Goal: Transaction & Acquisition: Purchase product/service

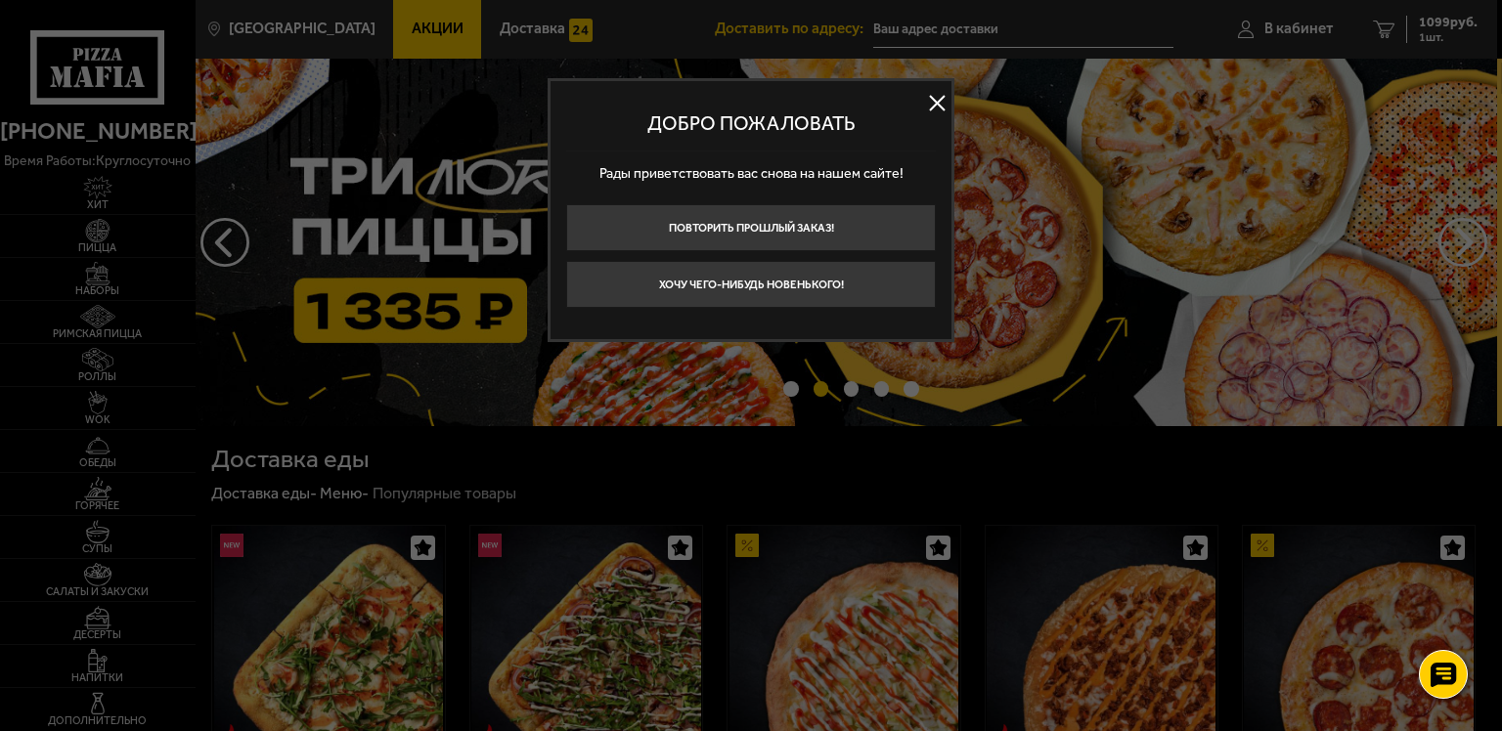
click at [933, 108] on button at bounding box center [936, 103] width 29 height 29
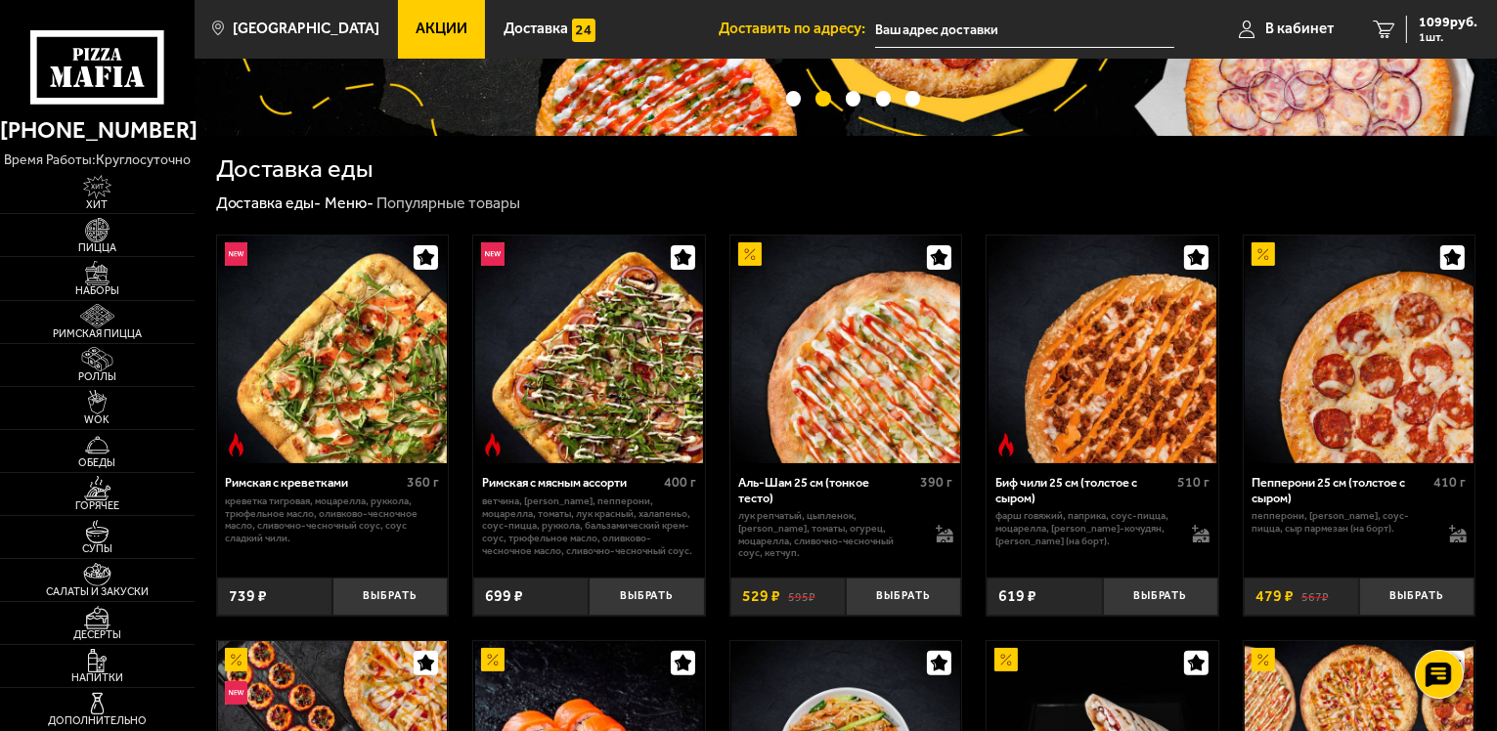
scroll to position [293, 0]
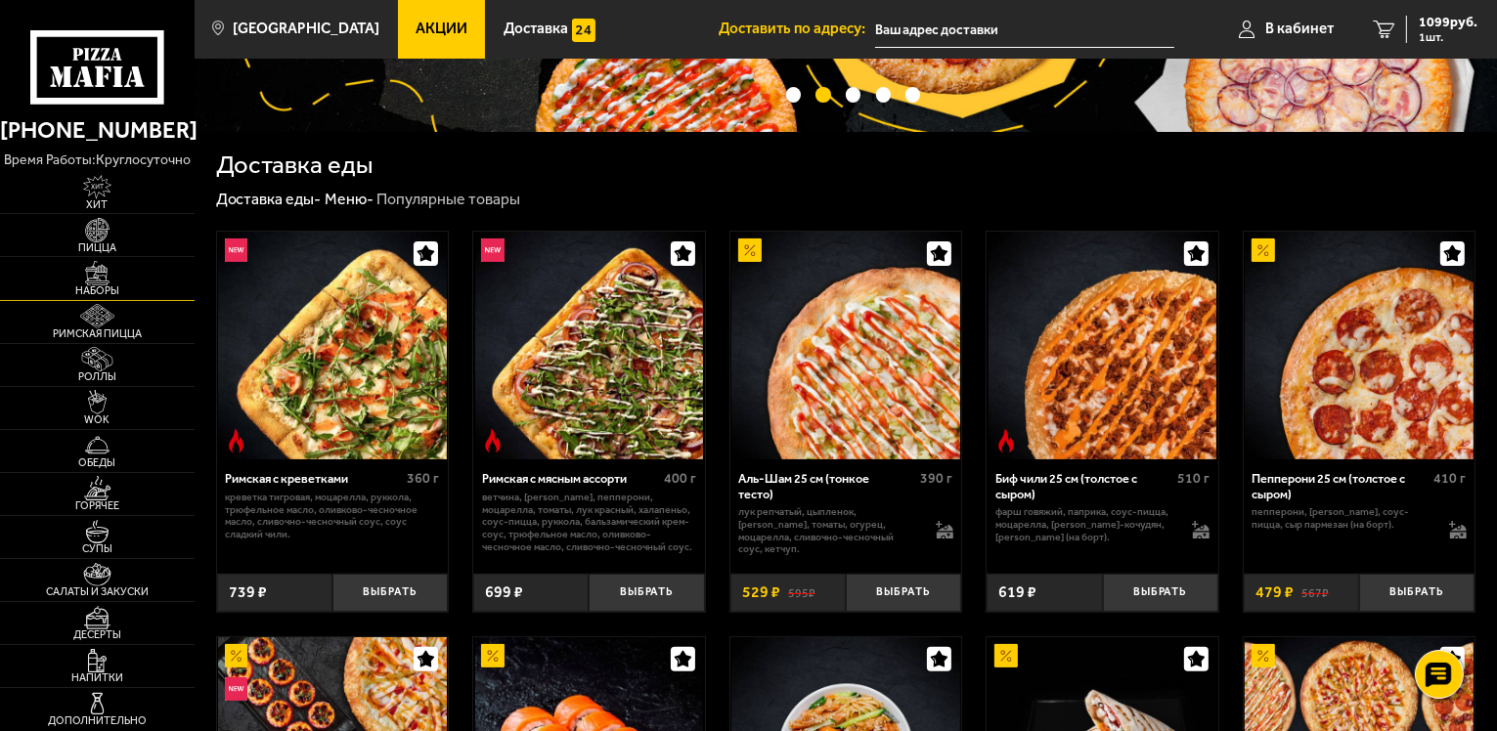
click at [92, 276] on img at bounding box center [97, 273] width 60 height 24
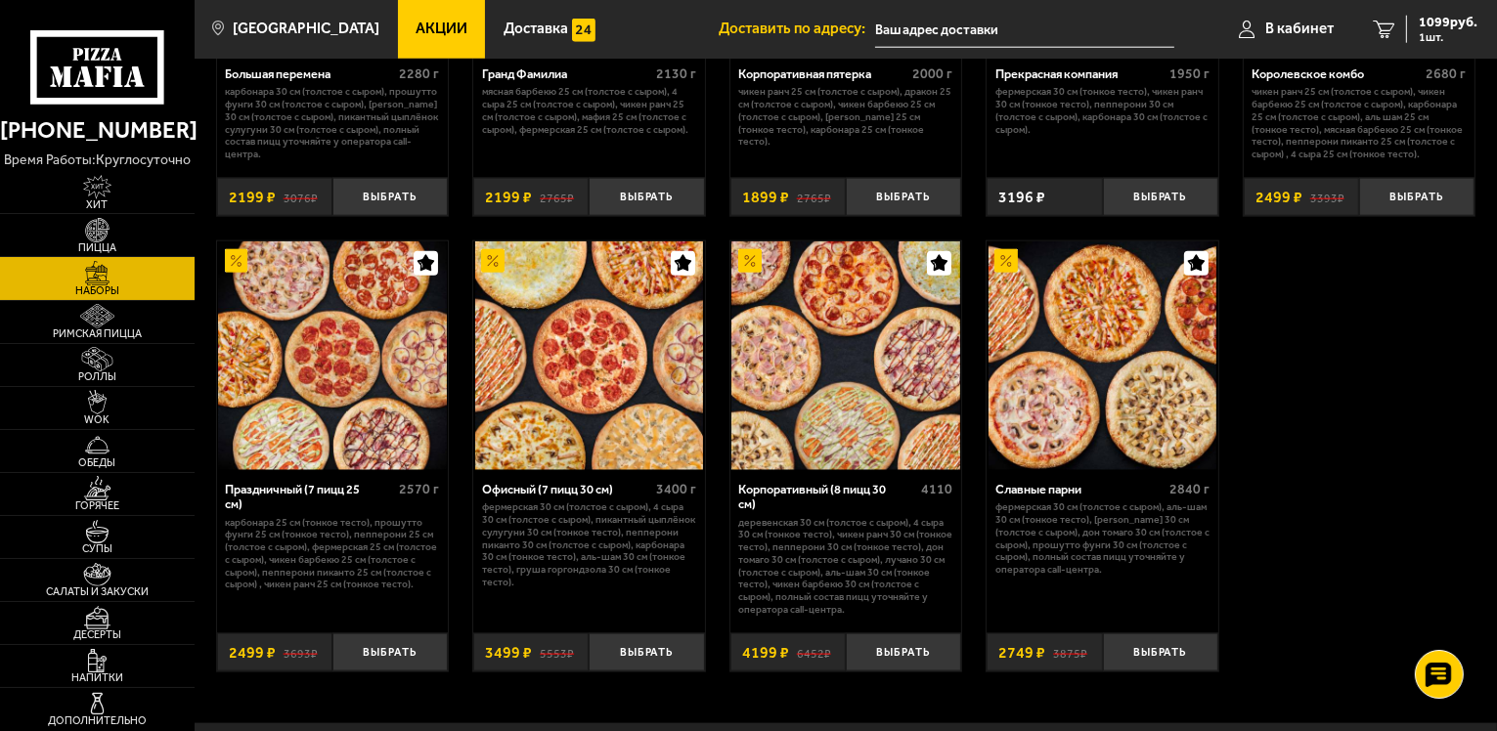
scroll to position [2347, 0]
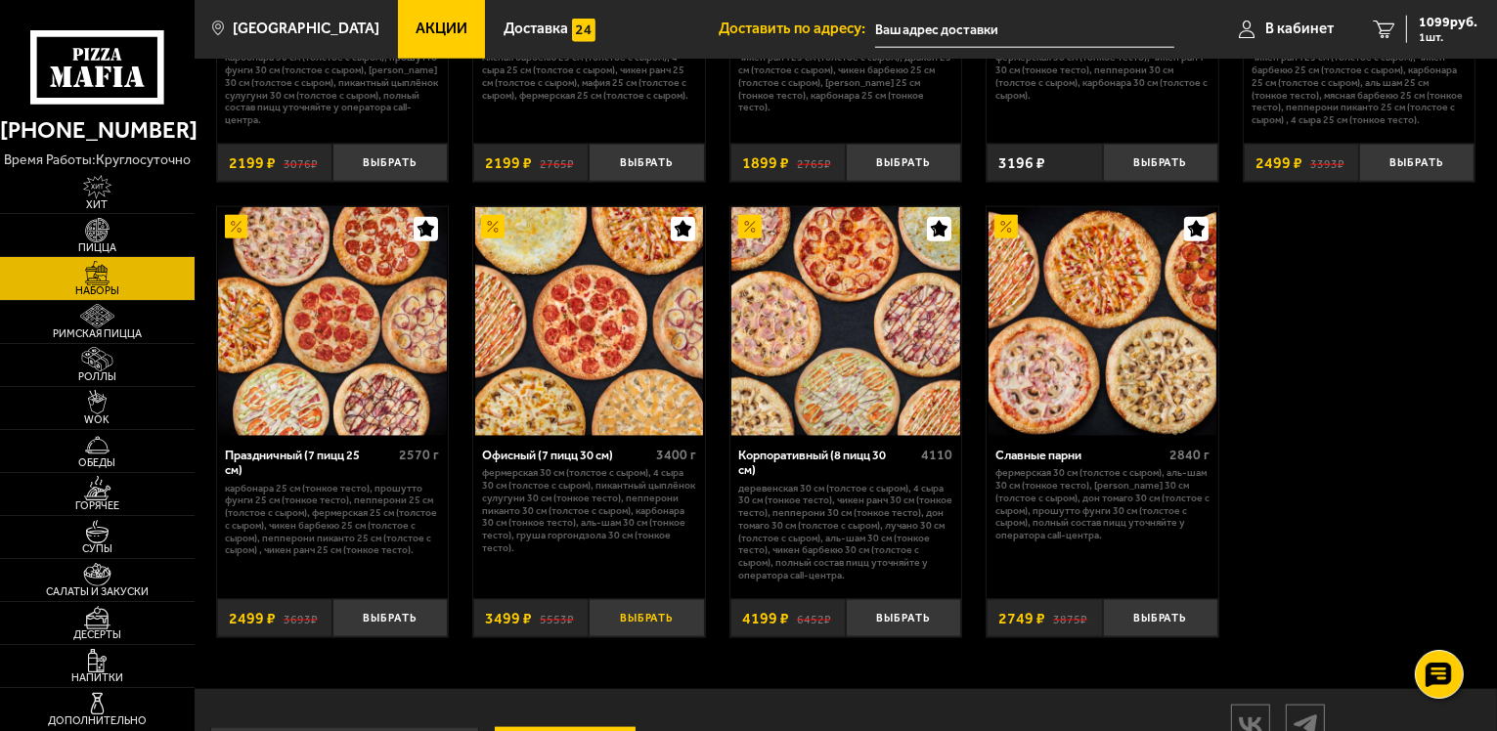
click at [650, 637] on button "Выбрать" at bounding box center [646, 618] width 115 height 38
click at [1461, 39] on span "2 шт." at bounding box center [1448, 37] width 59 height 12
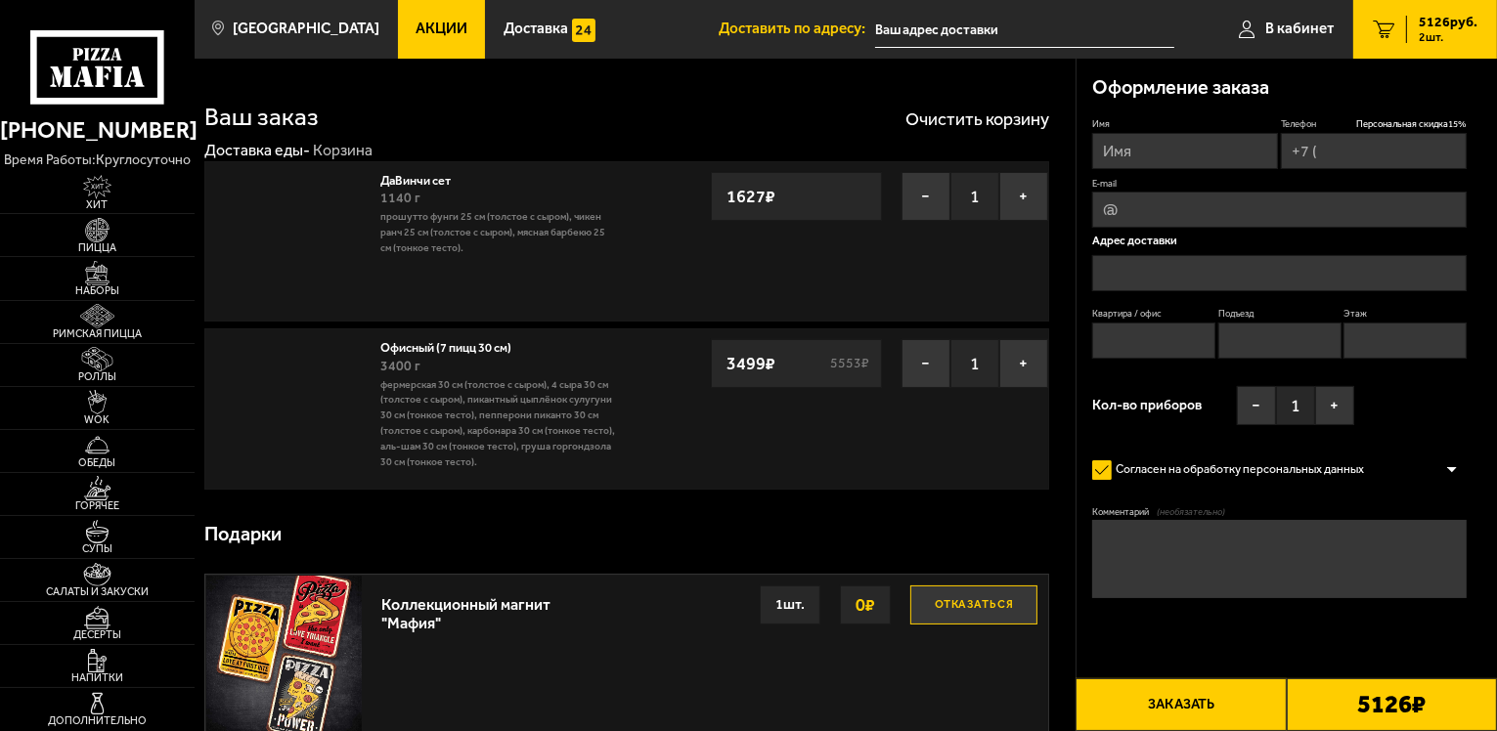
type input "[PHONE_NUMBER]"
type input "[STREET_ADDRESS]"
type input "1"
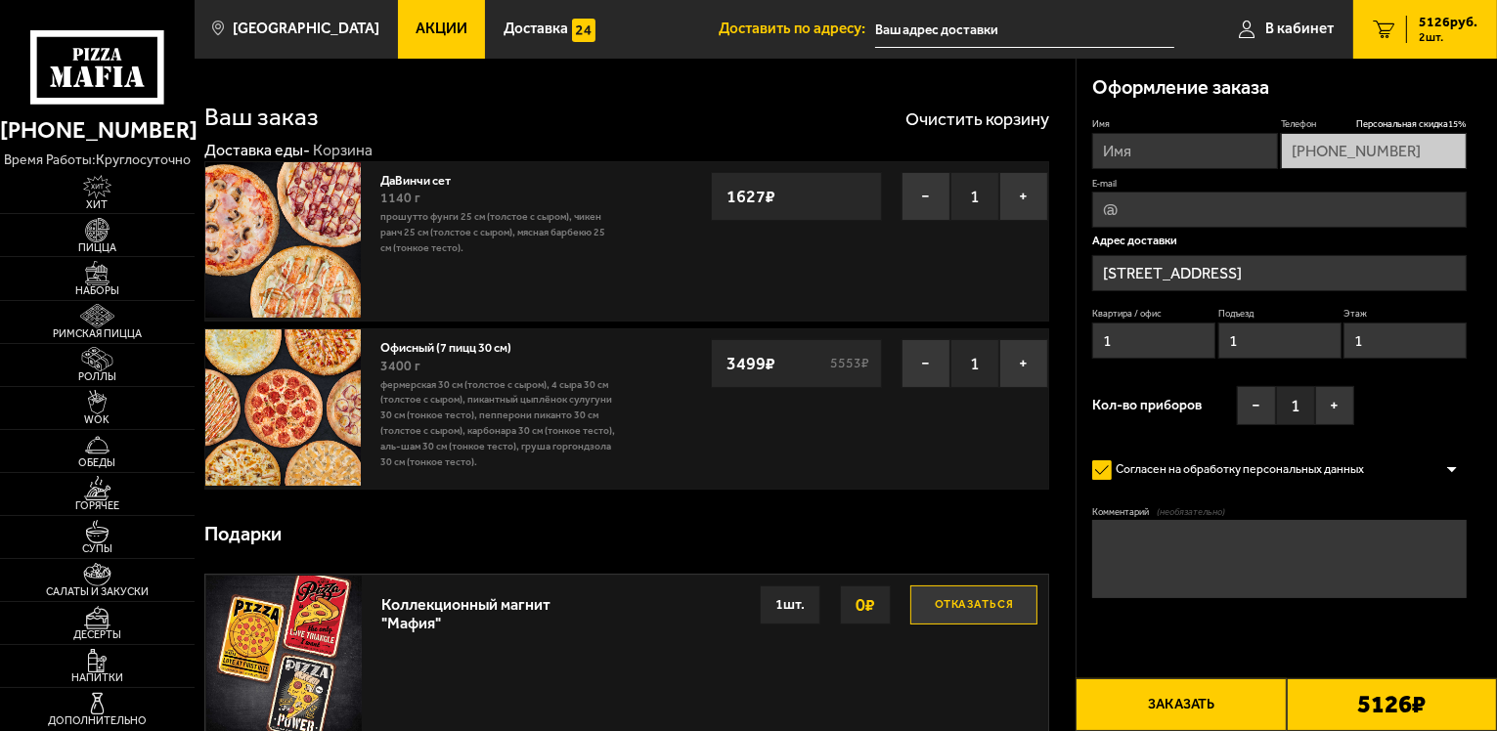
type input "[STREET_ADDRESS]"
click at [937, 196] on button "−" at bounding box center [925, 196] width 49 height 49
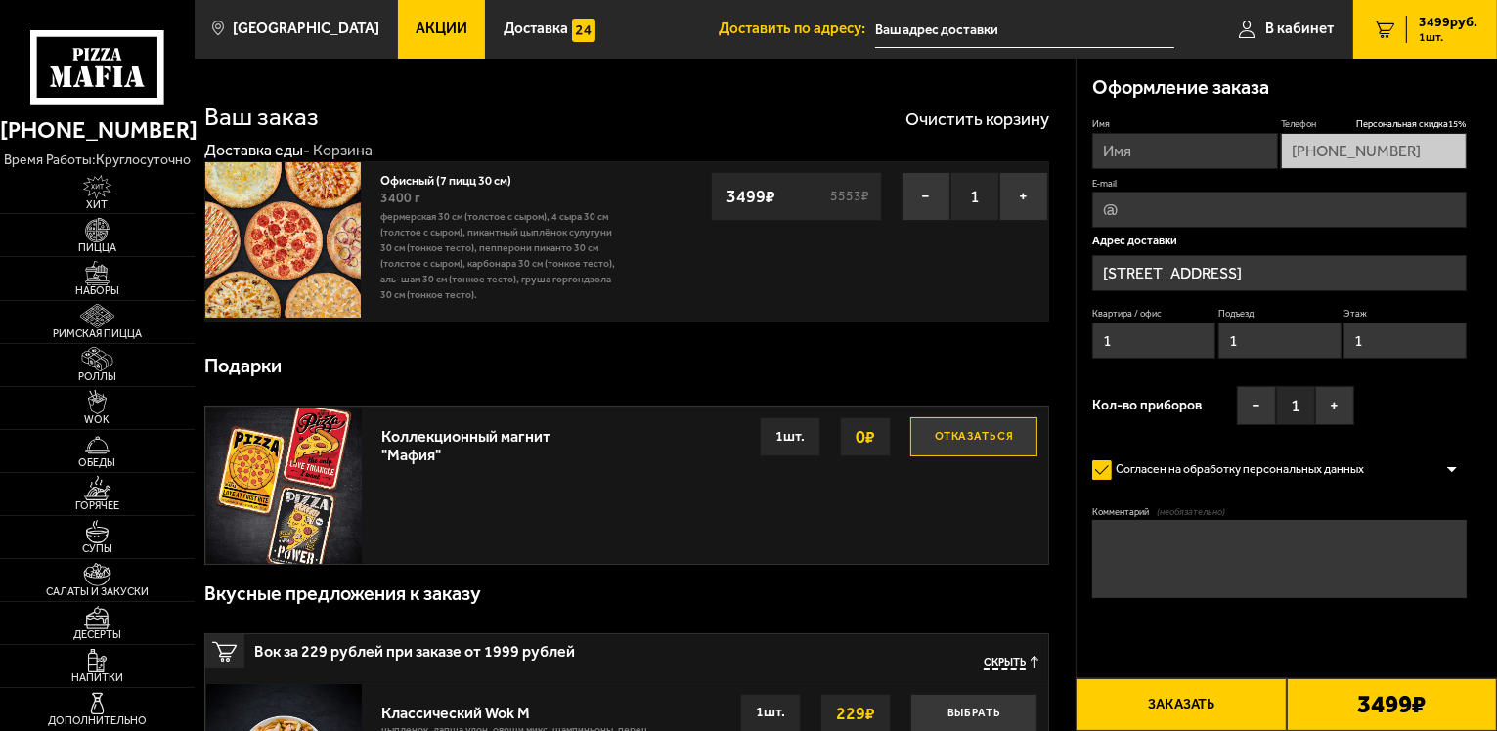
click at [587, 361] on div "Подарки" at bounding box center [626, 366] width 845 height 59
click at [587, 362] on div "Подарки" at bounding box center [626, 366] width 845 height 59
click at [1132, 153] on input "Имя" at bounding box center [1185, 151] width 186 height 36
type input "[PERSON_NAME]"
type input "[EMAIL_ADDRESS][DOMAIN_NAME]"
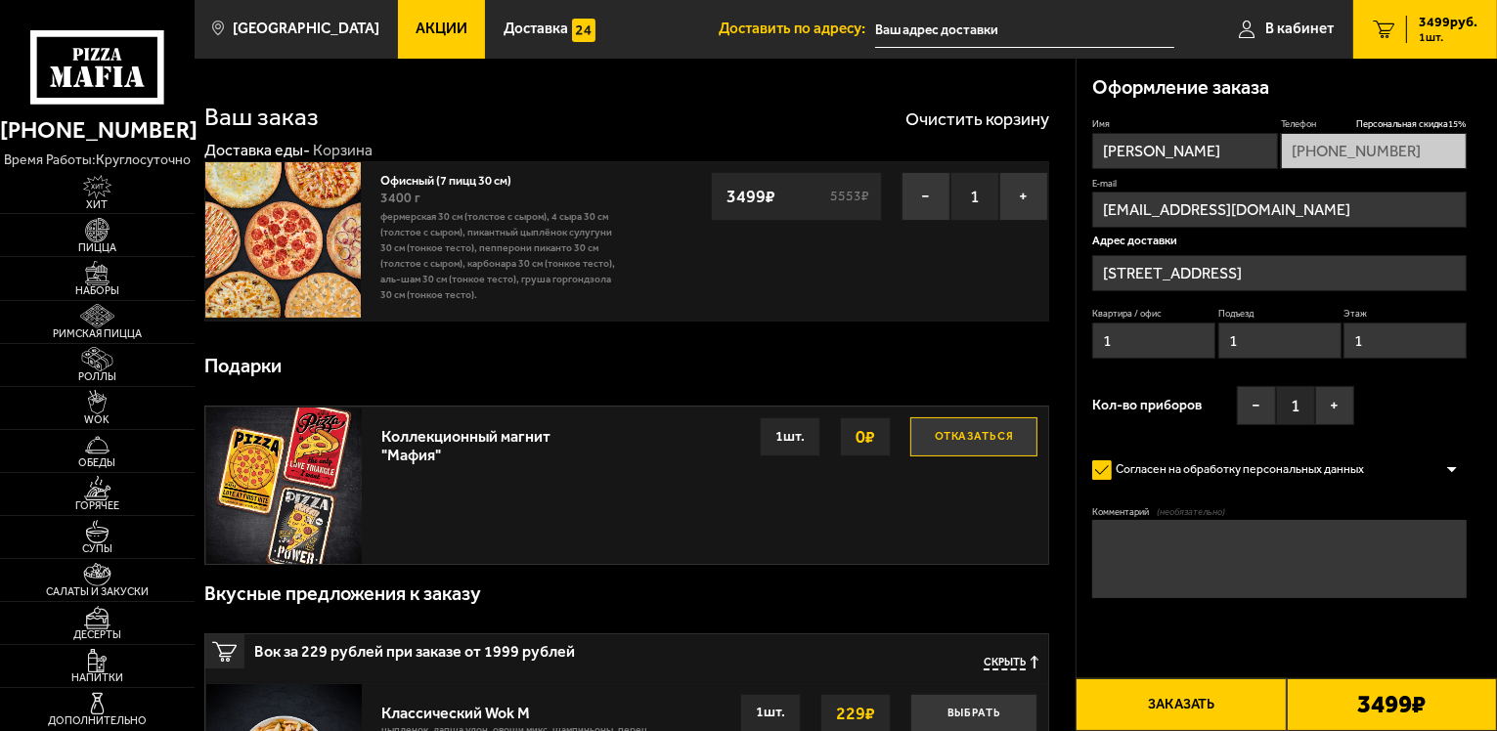
click at [1228, 279] on input "[STREET_ADDRESS]" at bounding box center [1279, 273] width 374 height 36
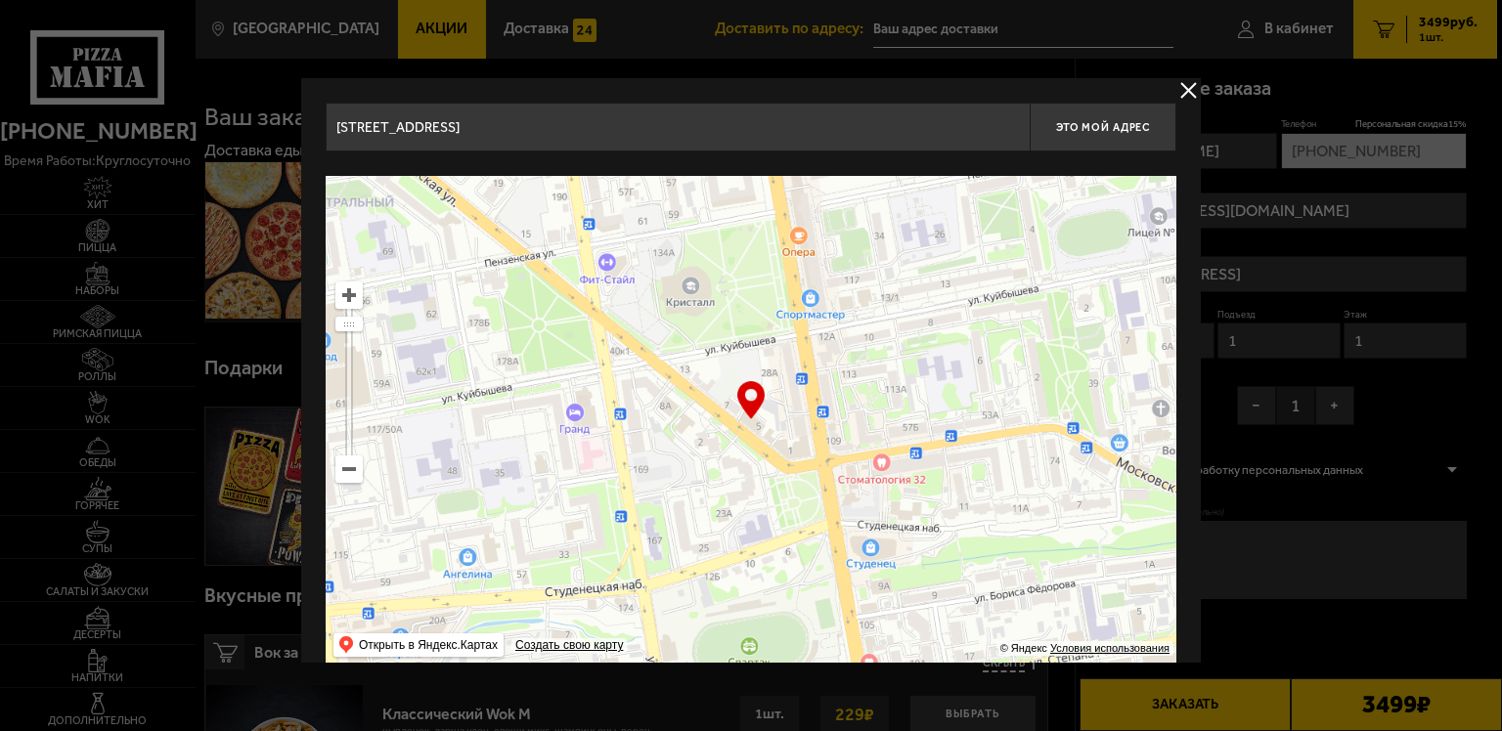
click at [568, 126] on input "[STREET_ADDRESS]" at bounding box center [678, 127] width 704 height 49
click at [559, 127] on input "[STREET_ADDRESS]" at bounding box center [678, 127] width 704 height 49
click at [391, 133] on input "[STREET_ADDRESS]" at bounding box center [678, 127] width 704 height 49
drag, startPoint x: 391, startPoint y: 133, endPoint x: 284, endPoint y: 136, distance: 107.6
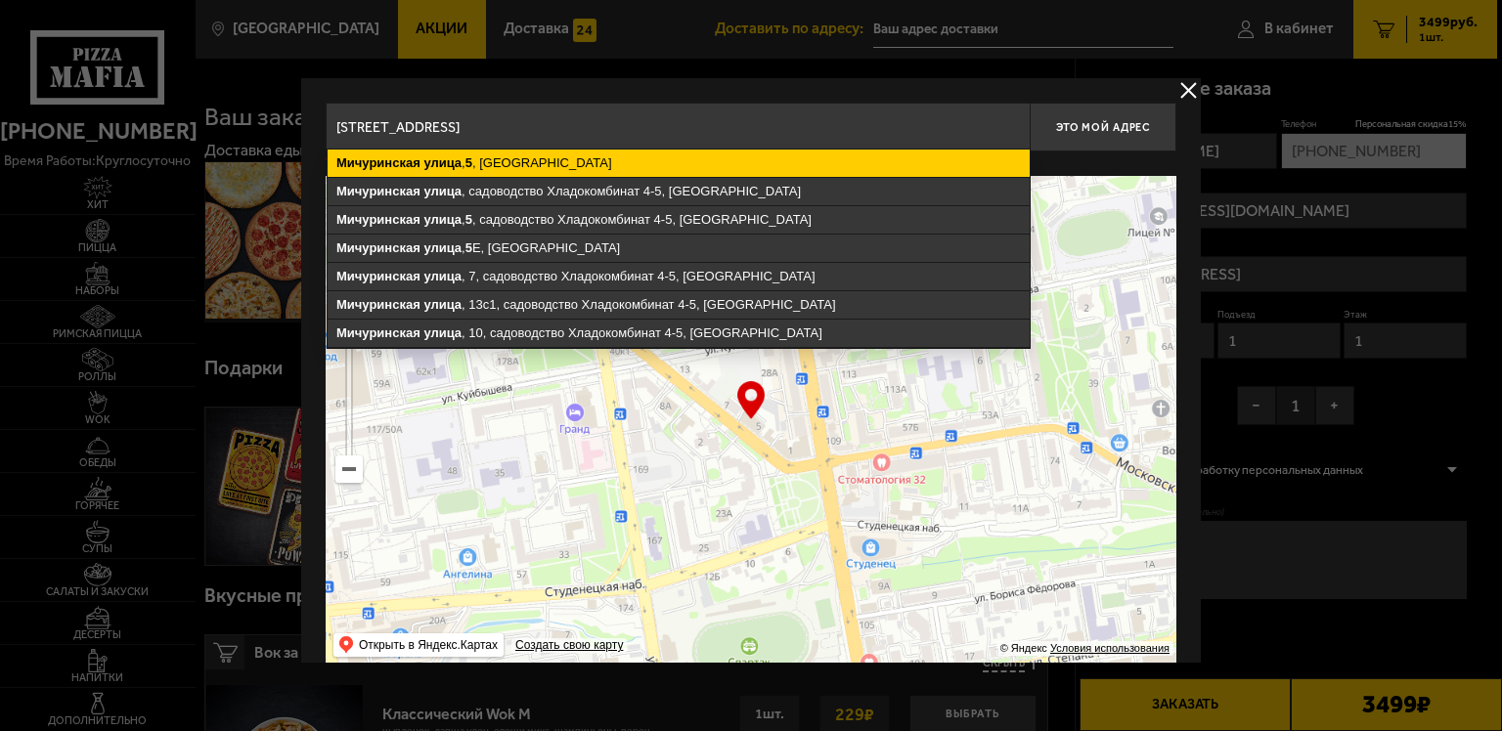
click at [362, 172] on ymaps "[STREET_ADDRESS]" at bounding box center [679, 163] width 702 height 27
type input "[STREET_ADDRESS]"
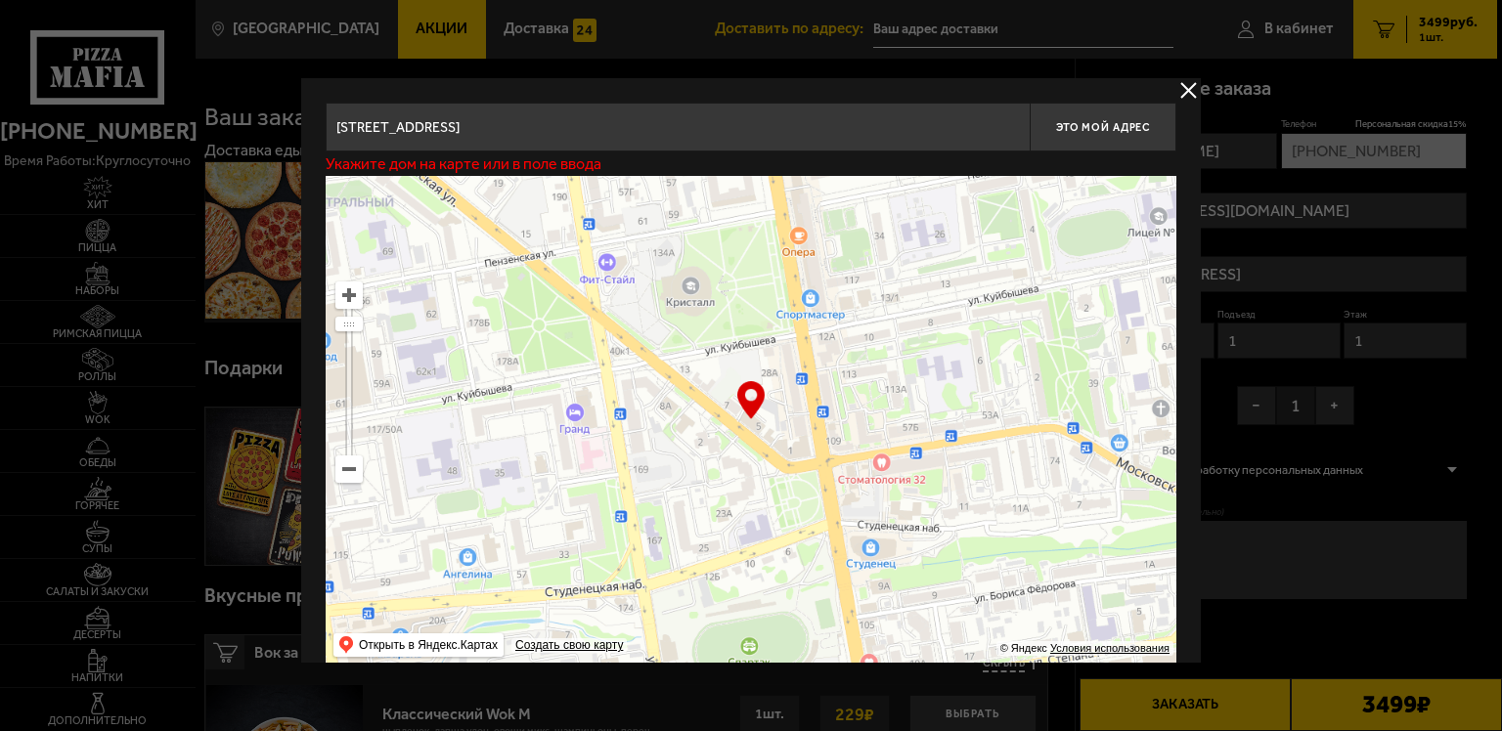
type input "[STREET_ADDRESS]"
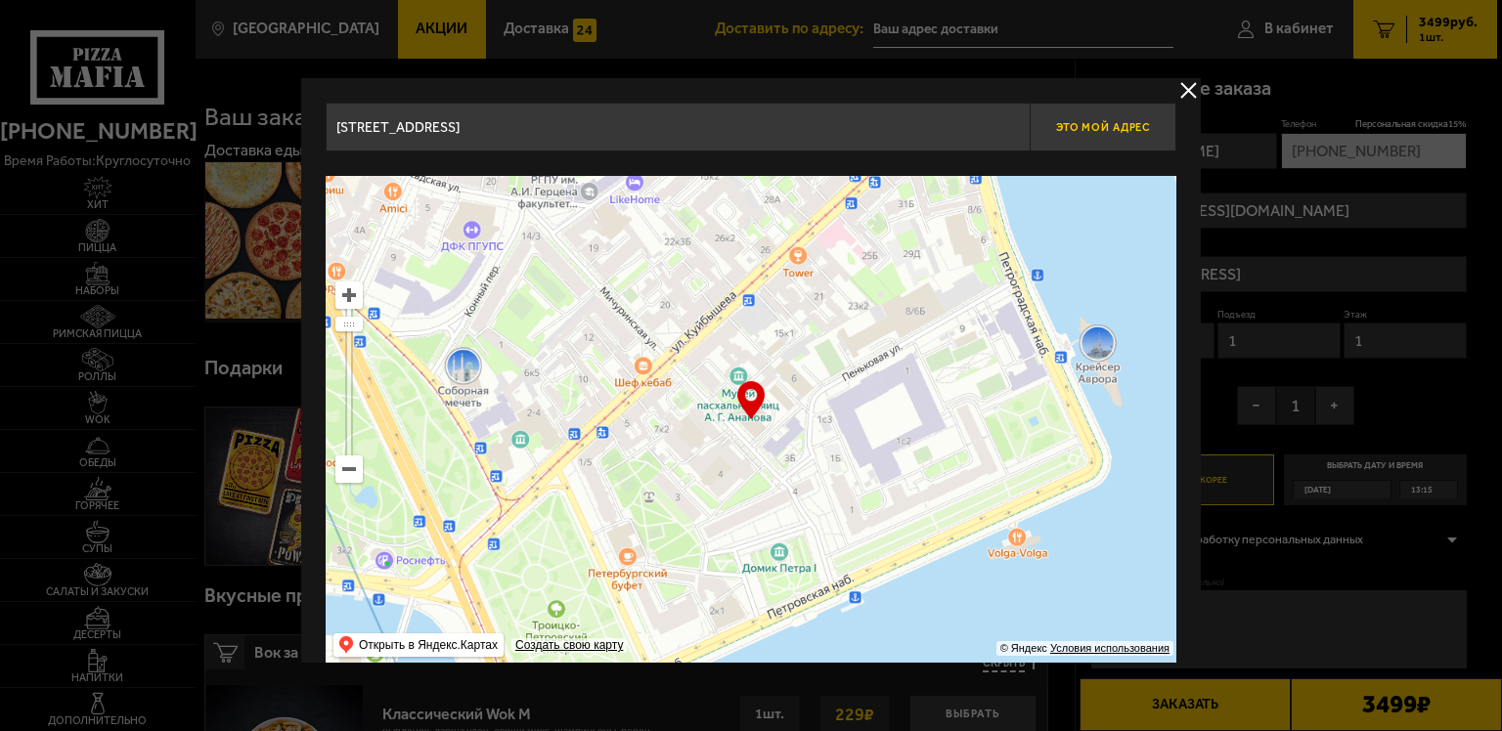
click at [1089, 110] on button "Это мой адрес" at bounding box center [1103, 127] width 147 height 49
type input "[STREET_ADDRESS]"
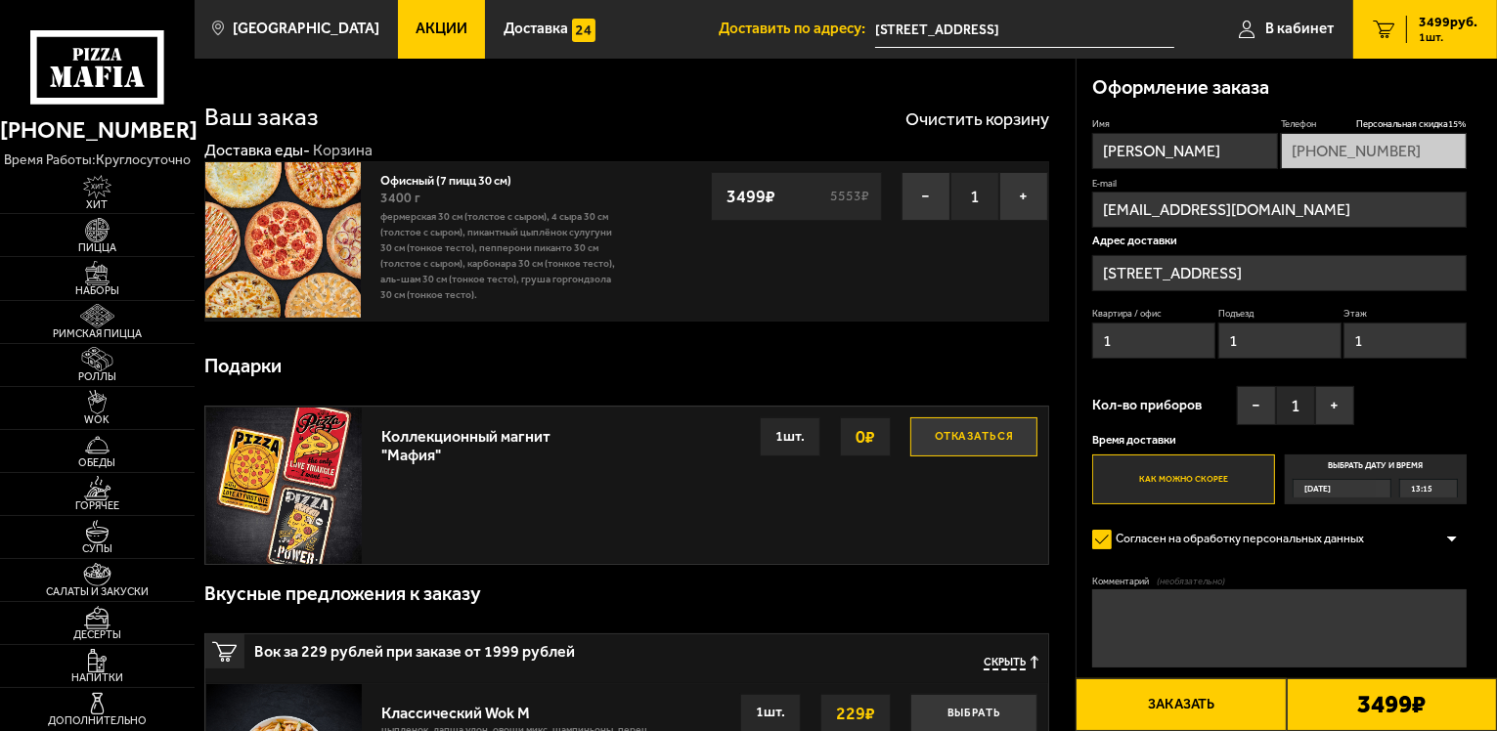
click at [1362, 487] on div "[DATE]" at bounding box center [1335, 489] width 82 height 18
click at [0, 0] on input "Выбрать дату и время [DATE] 13:15" at bounding box center [0, 0] width 0 height 0
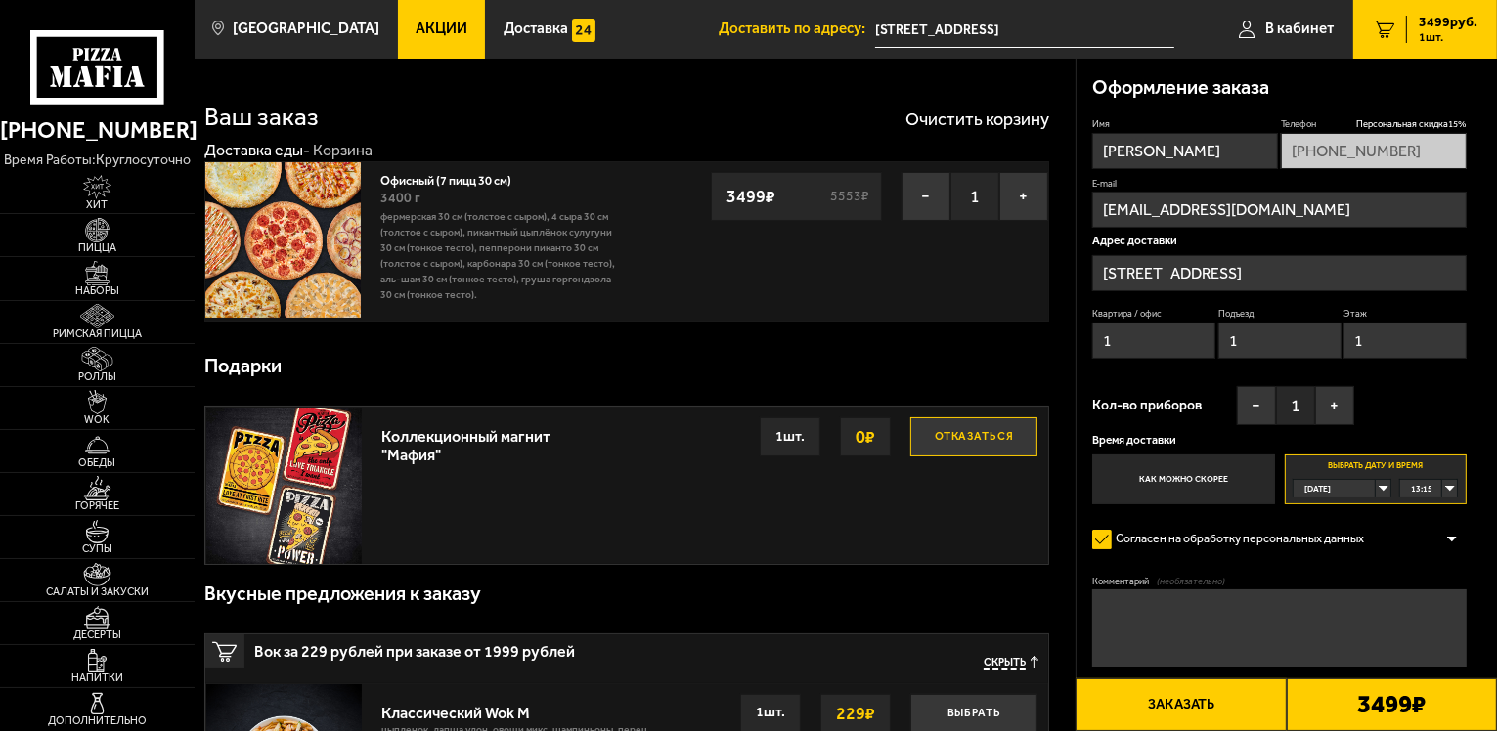
click at [1376, 488] on div "[DATE]" at bounding box center [1335, 489] width 82 height 18
click at [1362, 525] on li "[DATE]" at bounding box center [1342, 527] width 95 height 20
click at [1447, 491] on div "00:00" at bounding box center [1428, 489] width 57 height 18
click at [1427, 621] on span "09:00" at bounding box center [1423, 622] width 22 height 18
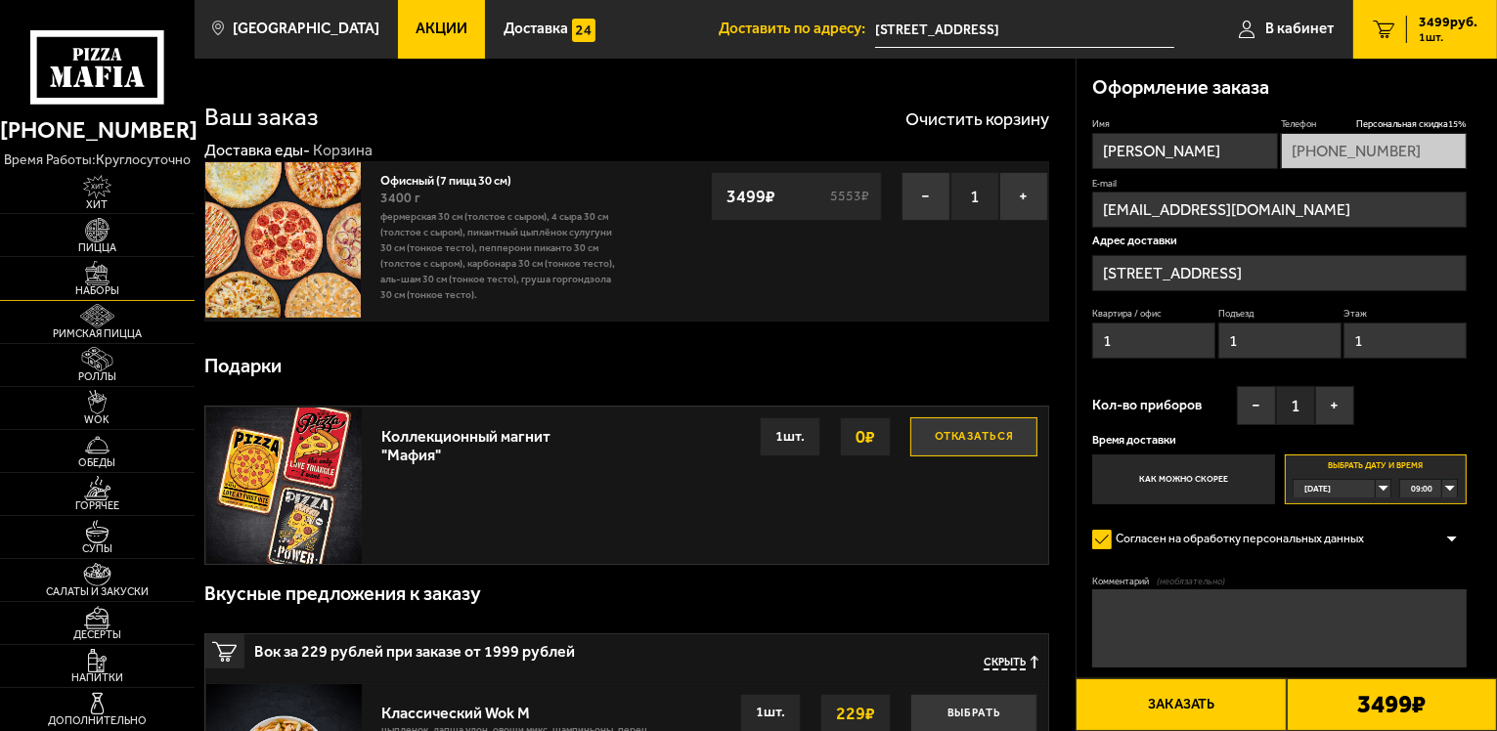
click at [89, 296] on span "Наборы" at bounding box center [97, 290] width 195 height 11
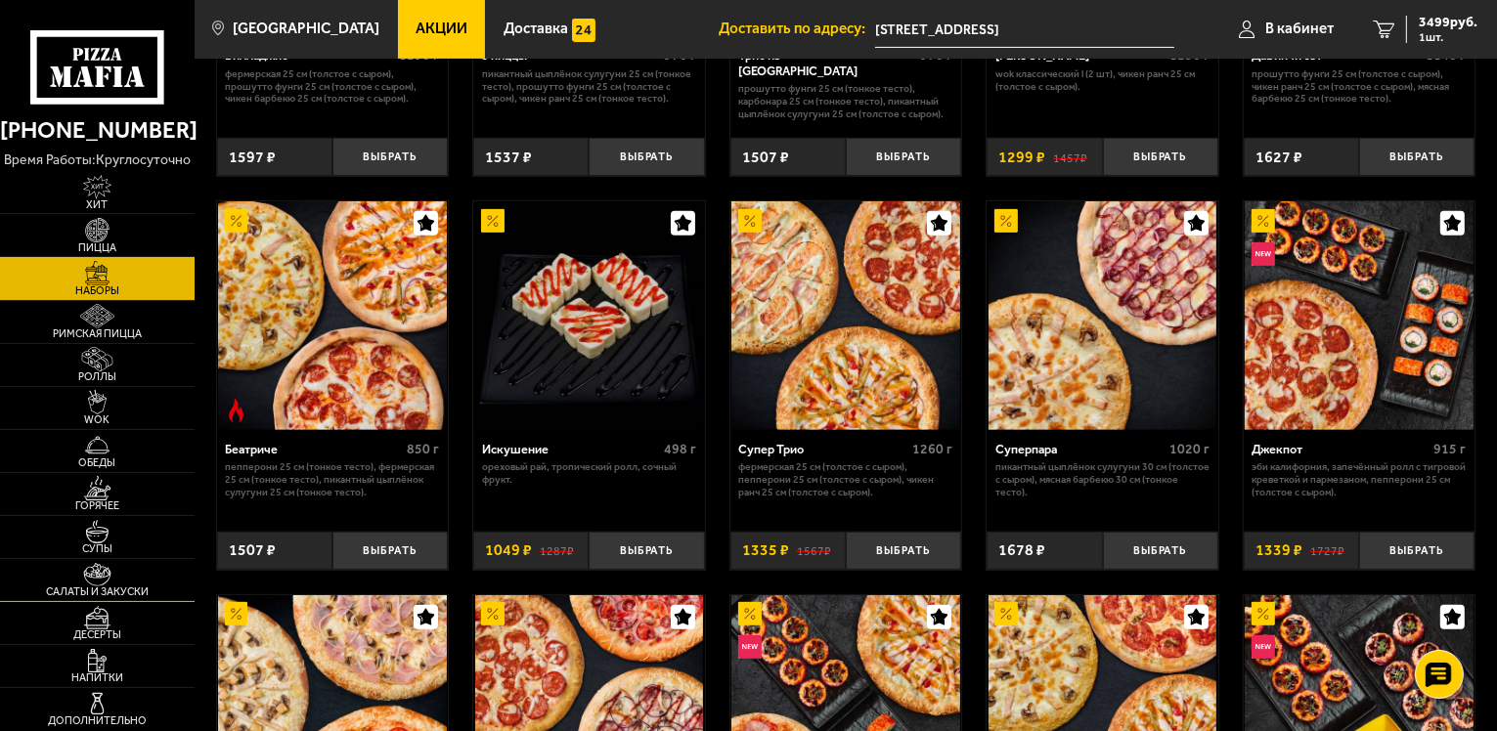
scroll to position [800, 0]
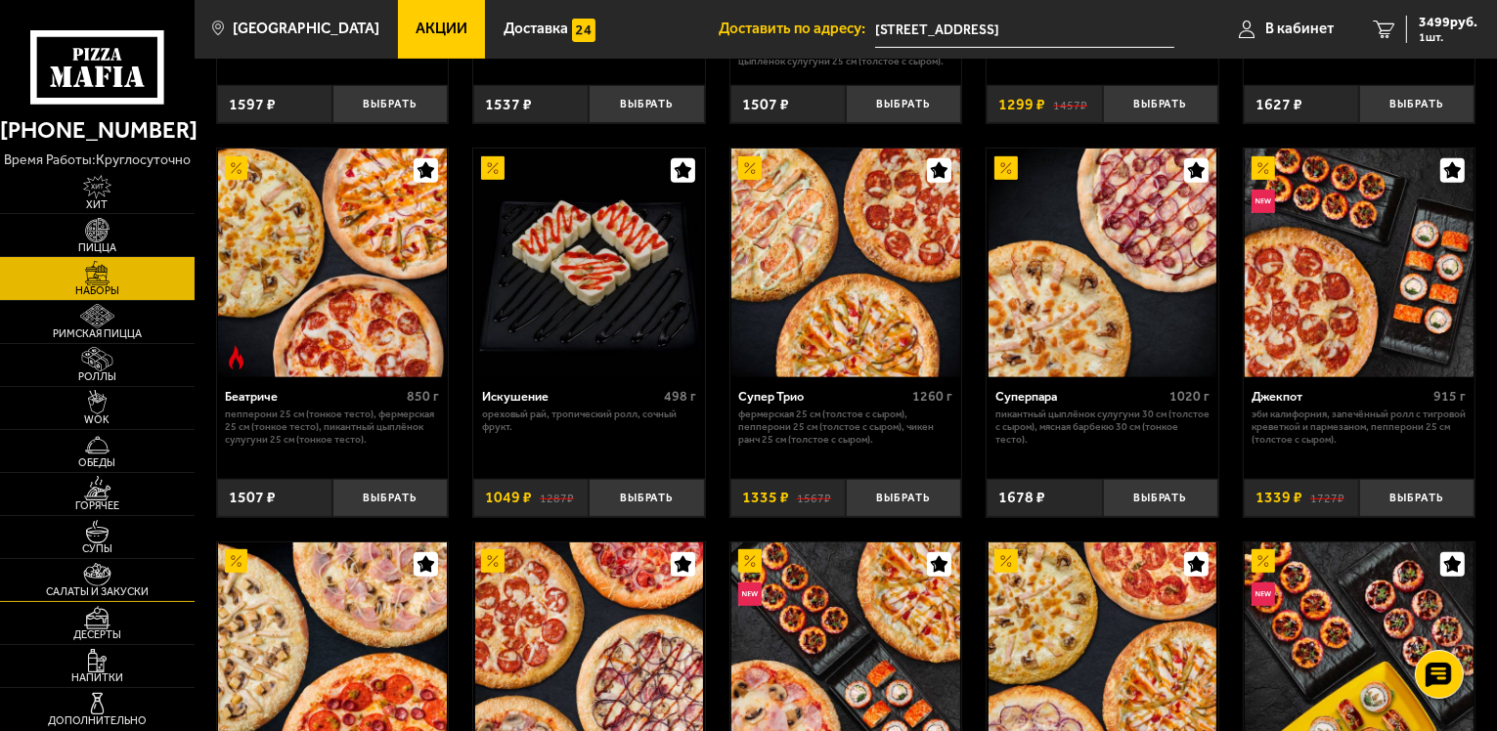
click at [117, 597] on span "Салаты и закуски" at bounding box center [97, 592] width 195 height 11
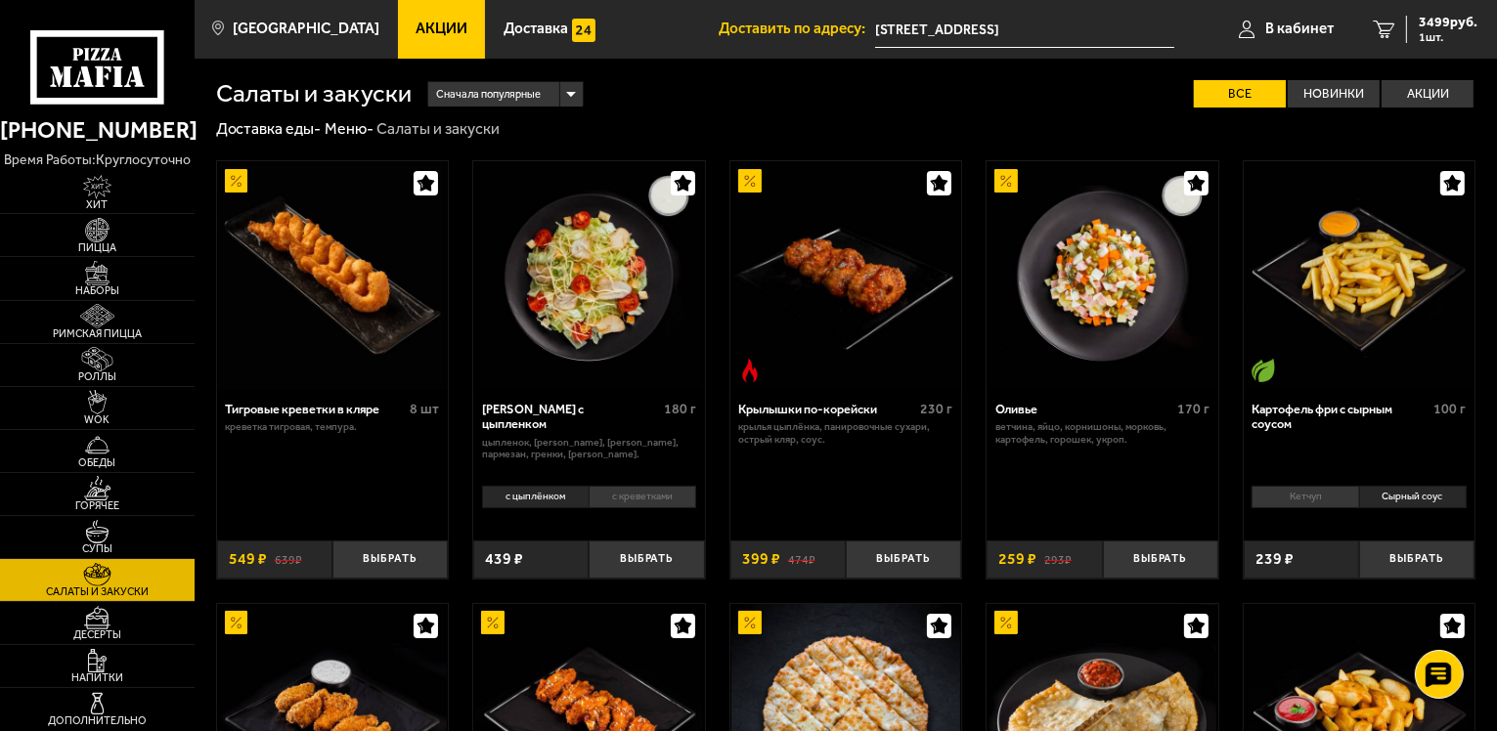
click at [1377, 15] on link "1 3499 руб. 1 шт." at bounding box center [1425, 29] width 144 height 59
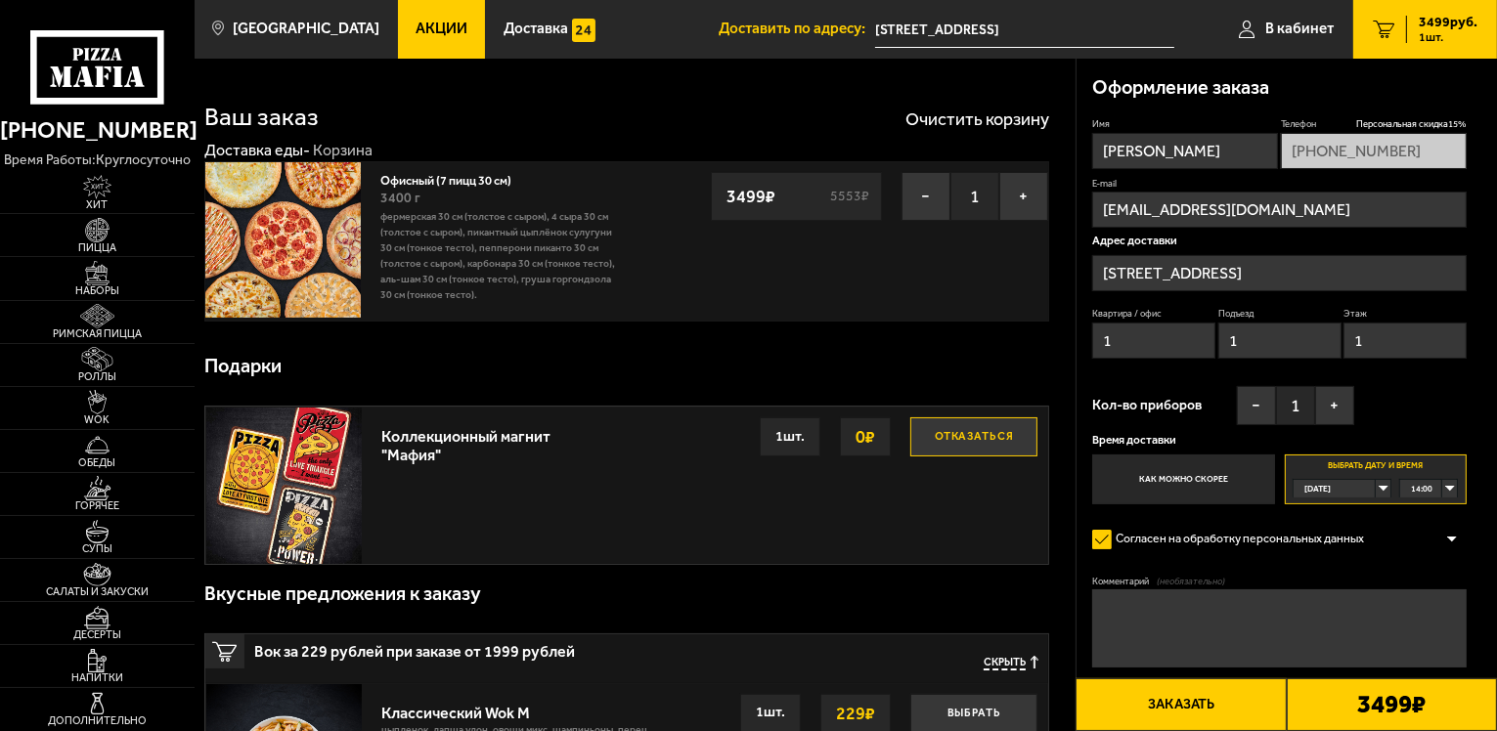
type input "[STREET_ADDRESS]"
click at [1376, 487] on div "[DATE]" at bounding box center [1335, 489] width 82 height 18
click at [1350, 534] on li "[DATE]" at bounding box center [1342, 527] width 95 height 20
click at [1451, 491] on div "00:00" at bounding box center [1428, 489] width 57 height 18
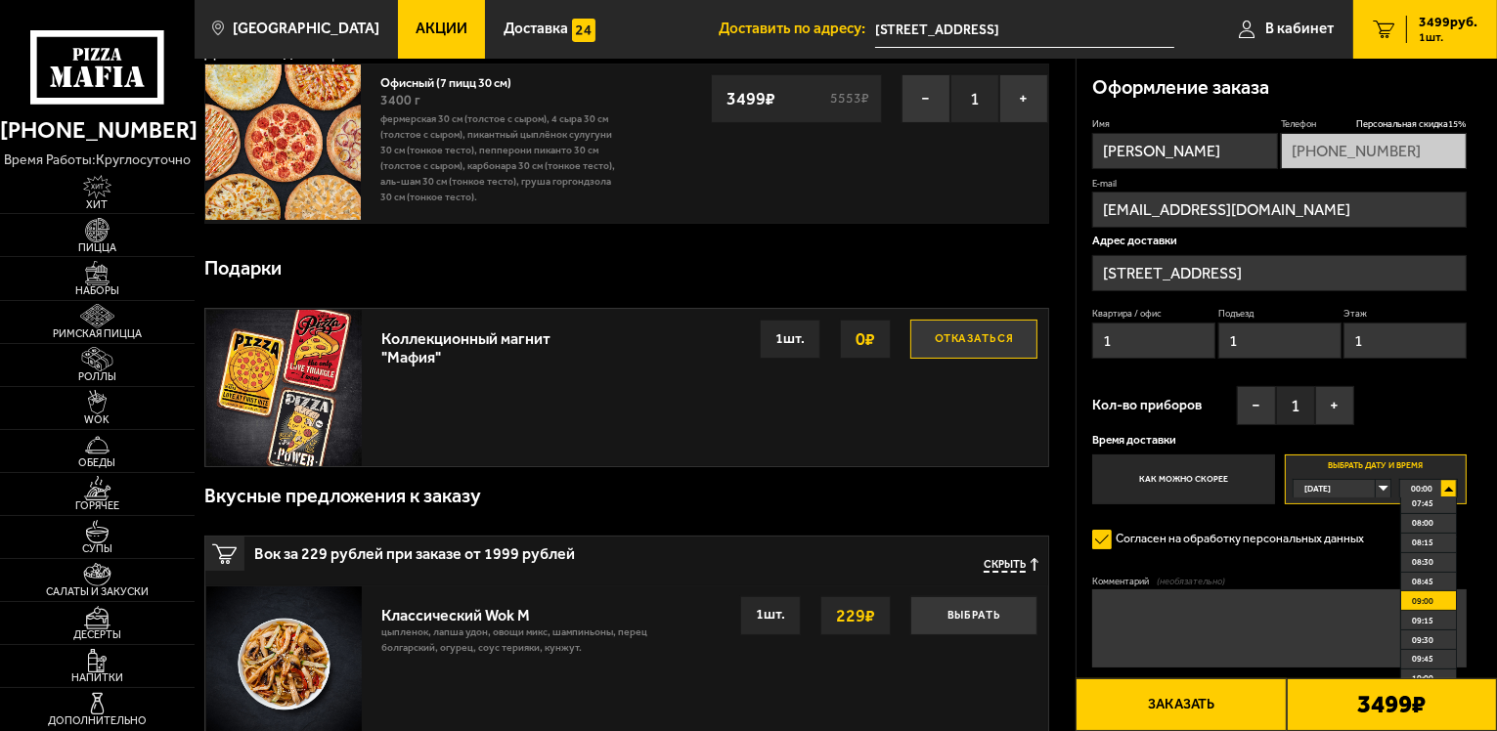
scroll to position [587, 0]
click at [1435, 622] on li "09:00" at bounding box center [1428, 622] width 55 height 20
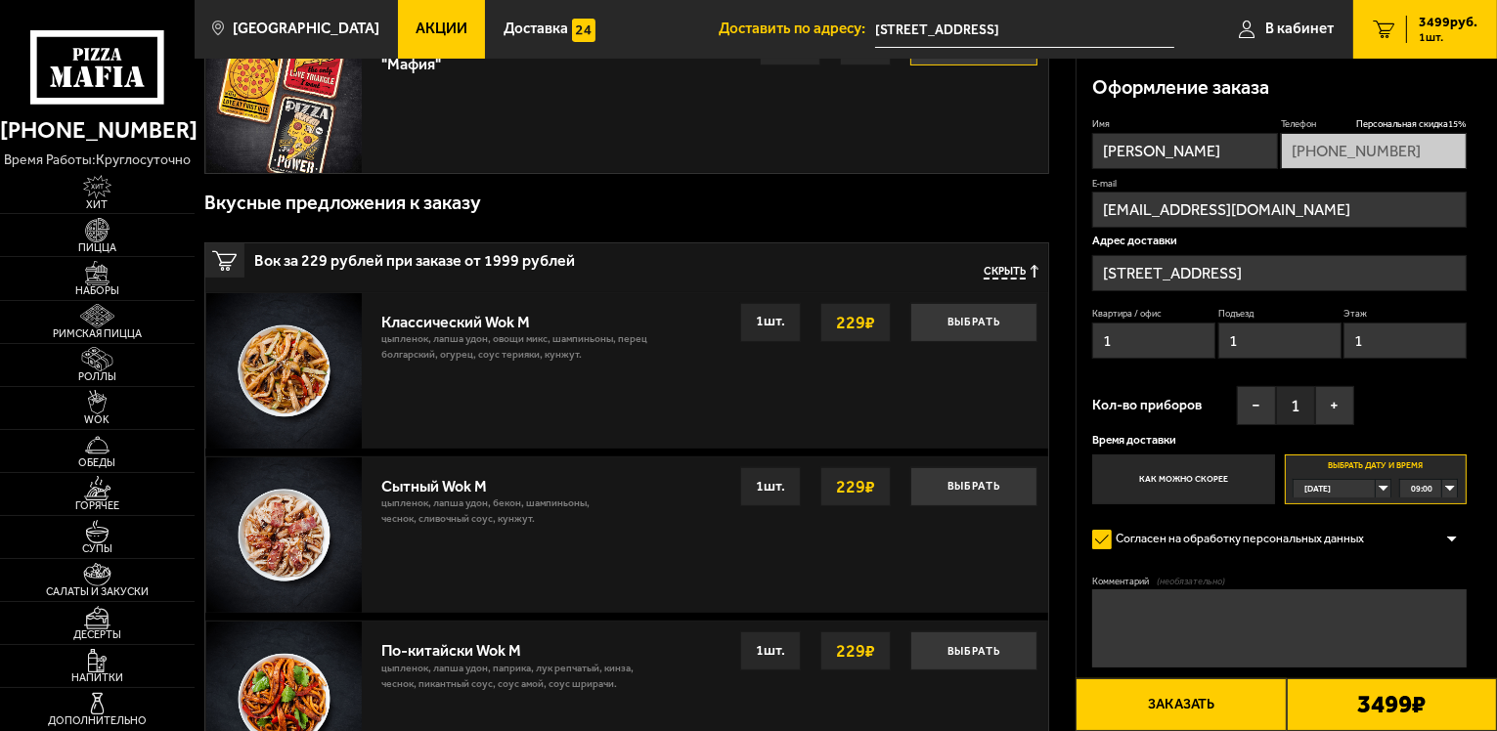
scroll to position [489, 0]
